Goal: Task Accomplishment & Management: Use online tool/utility

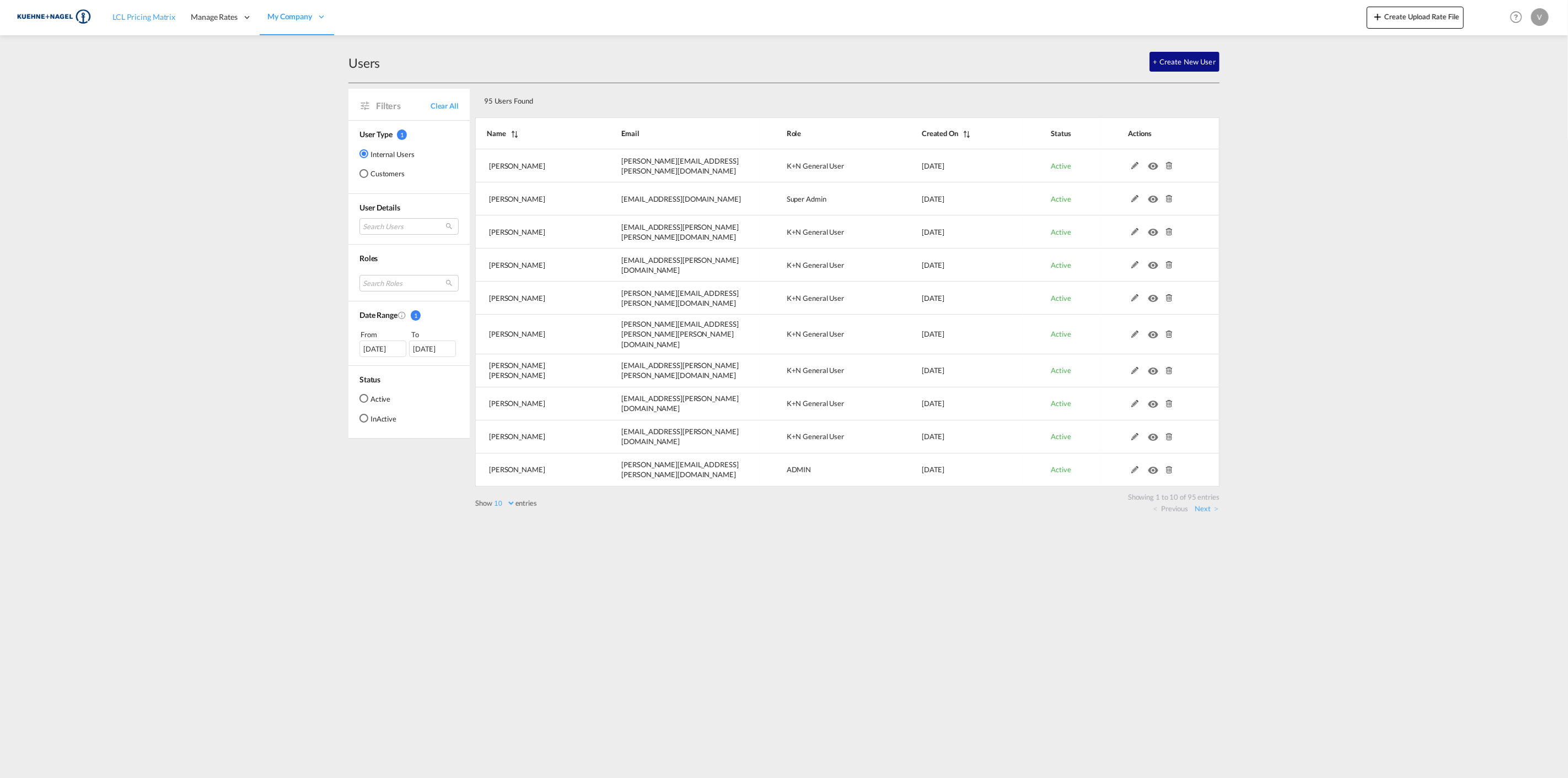
click at [146, 23] on link "LCL Pricing Matrix" at bounding box center [144, 16] width 78 height 36
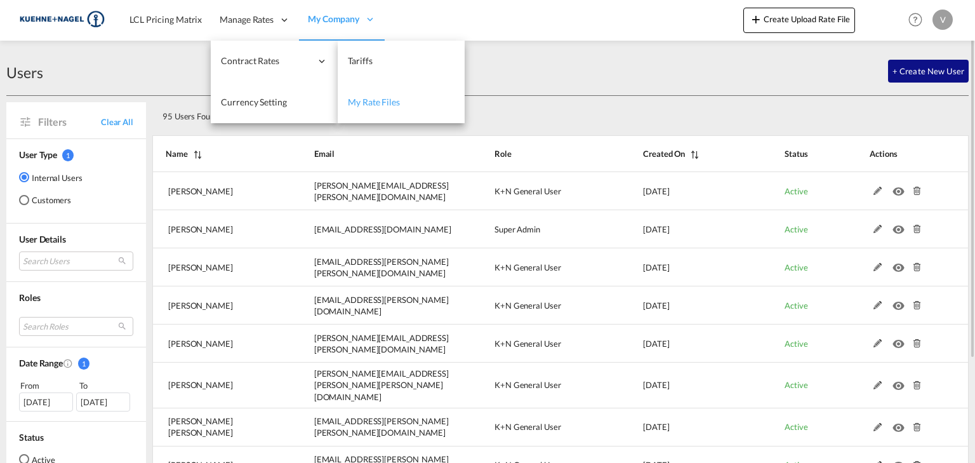
click at [368, 109] on link "My Rate Files" at bounding box center [401, 102] width 127 height 41
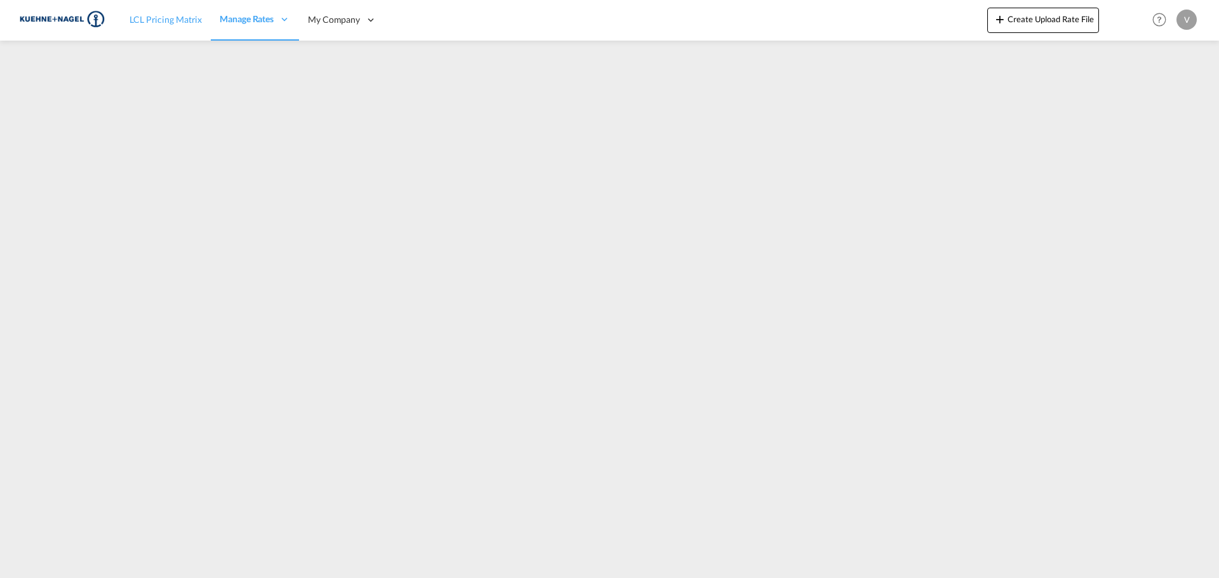
click at [166, 25] on span "LCL Pricing Matrix" at bounding box center [165, 19] width 72 height 13
click at [164, 23] on span "LCL Pricing Matrix" at bounding box center [165, 18] width 72 height 11
click at [173, 18] on span "LCL Pricing Matrix" at bounding box center [165, 18] width 72 height 11
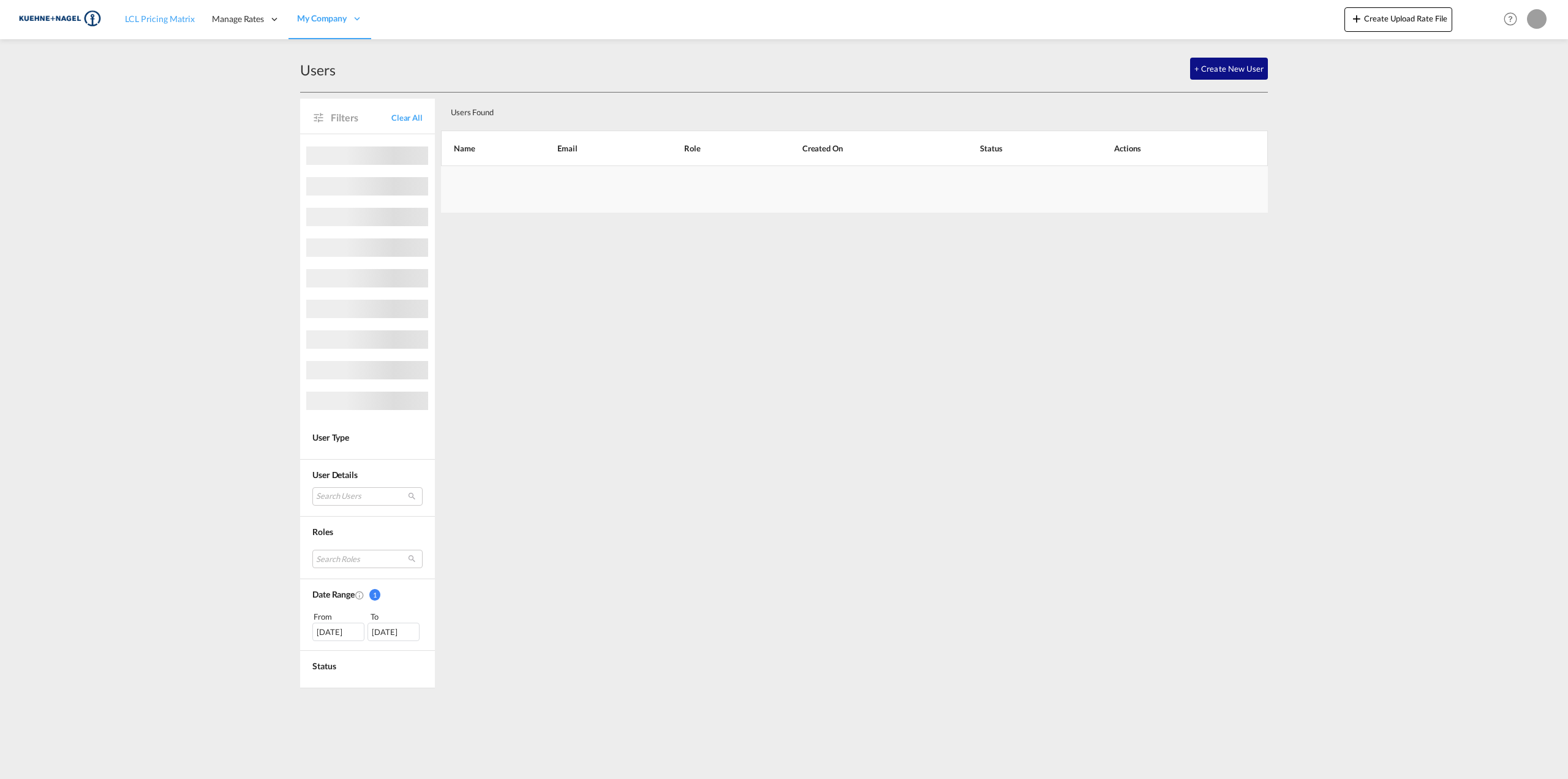
click at [190, 18] on span "LCL Pricing Matrix" at bounding box center [159, 18] width 69 height 11
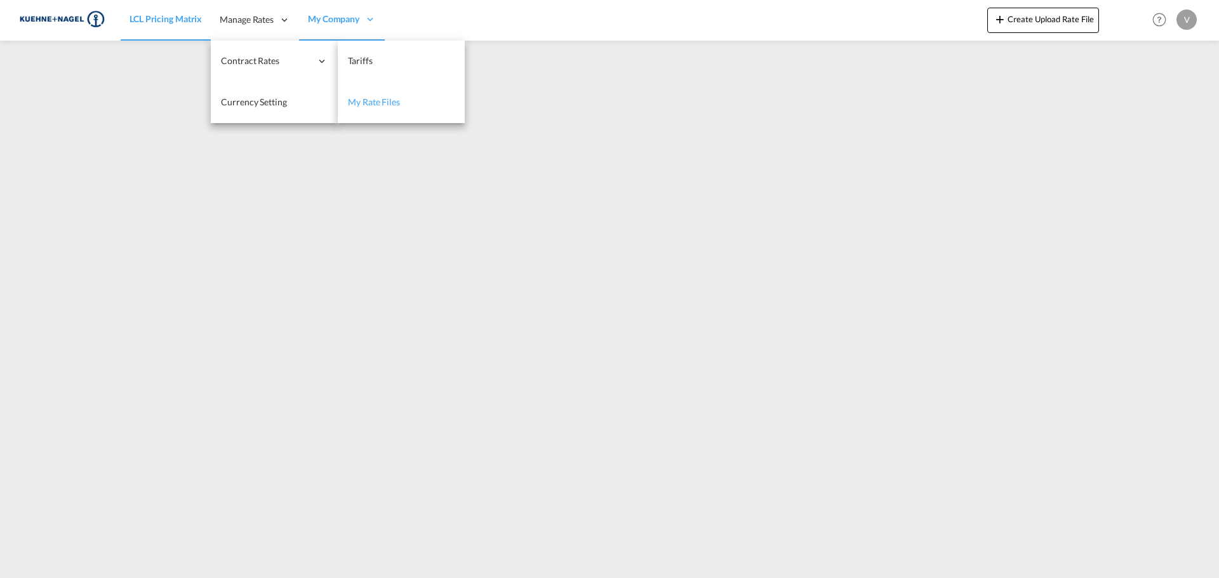
click at [377, 105] on span "My Rate Files" at bounding box center [374, 101] width 52 height 11
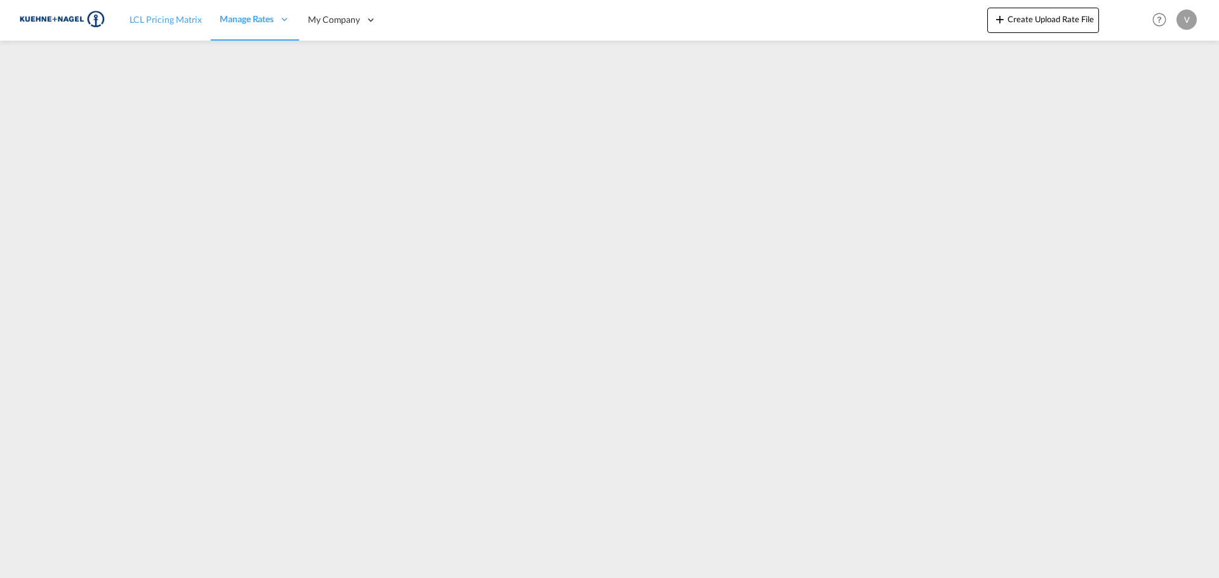
click at [149, 27] on link "LCL Pricing Matrix" at bounding box center [166, 19] width 90 height 41
